Goal: Information Seeking & Learning: Learn about a topic

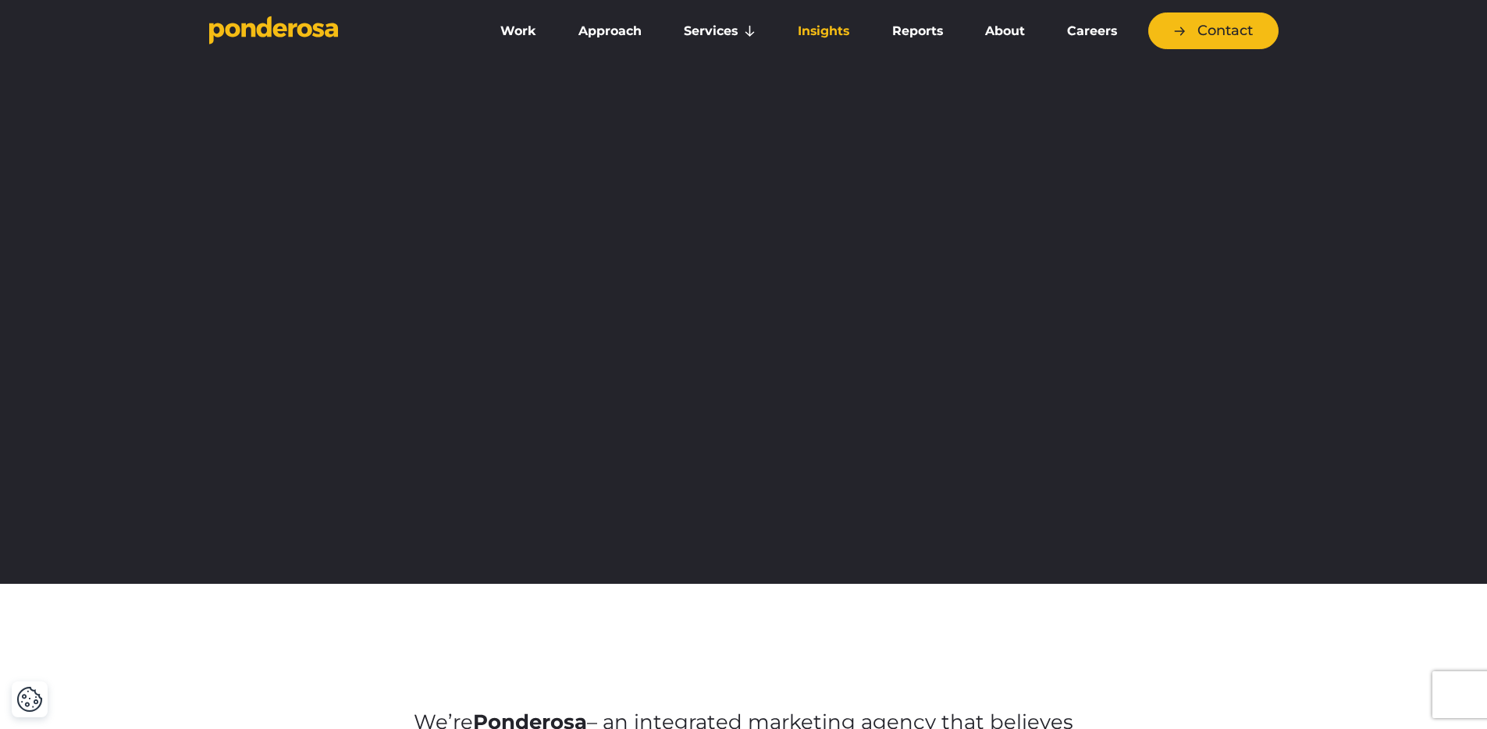
click at [827, 20] on link "Insights" at bounding box center [823, 31] width 87 height 33
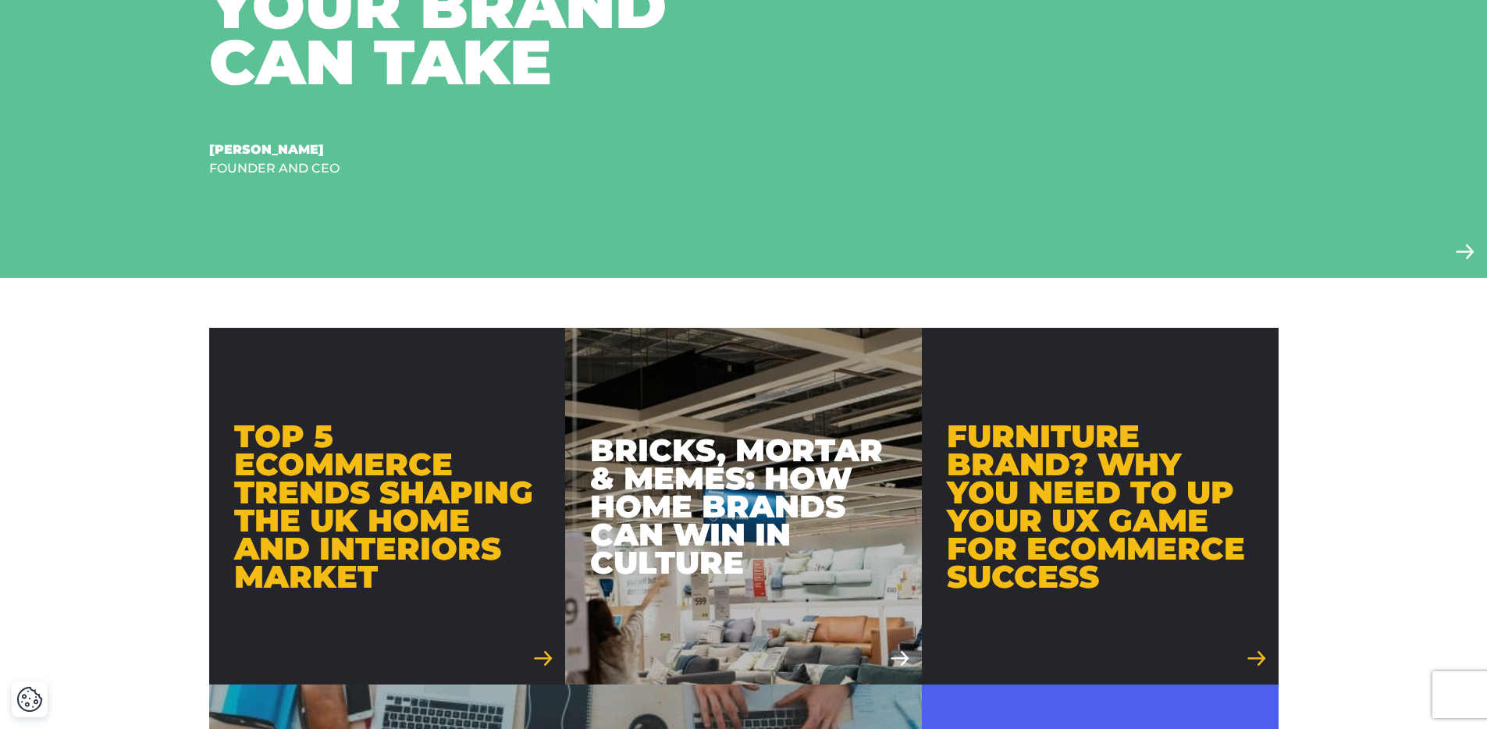
scroll to position [841, 0]
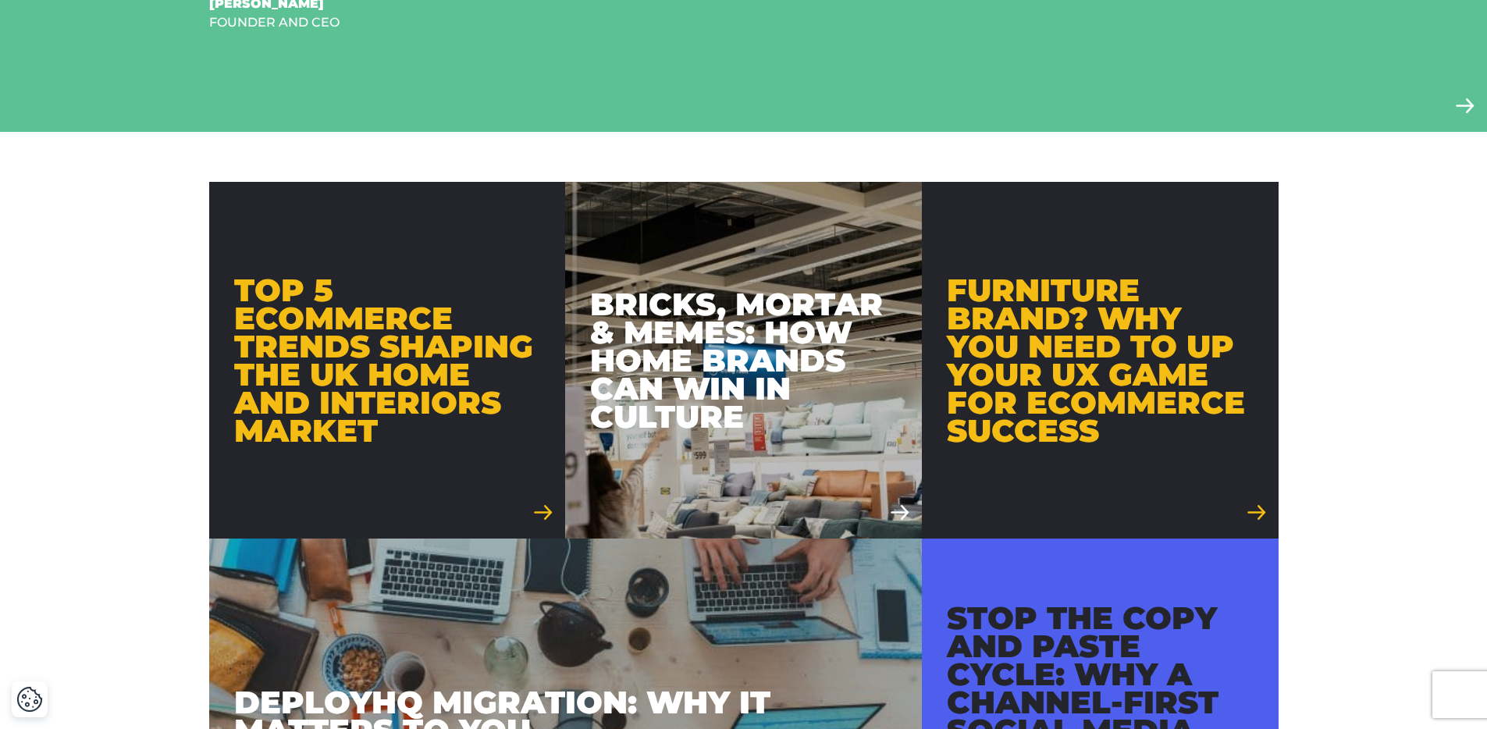
click at [420, 397] on div "Top 5 Ecommerce Trends Shaping the UK Home and Interiors Market" at bounding box center [387, 360] width 307 height 169
